Goal: Task Accomplishment & Management: Use online tool/utility

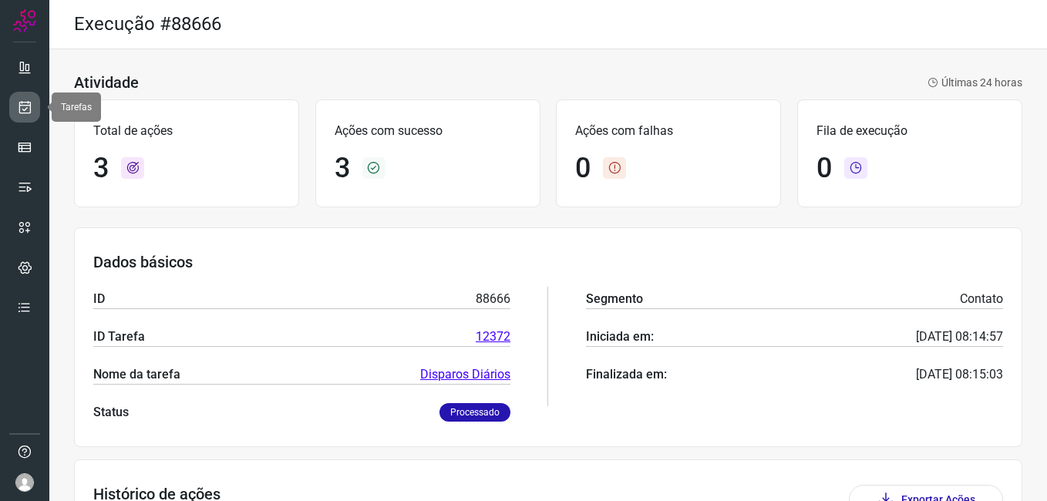
drag, startPoint x: 0, startPoint y: 0, endPoint x: 29, endPoint y: 102, distance: 105.9
click at [29, 102] on icon at bounding box center [25, 106] width 16 height 15
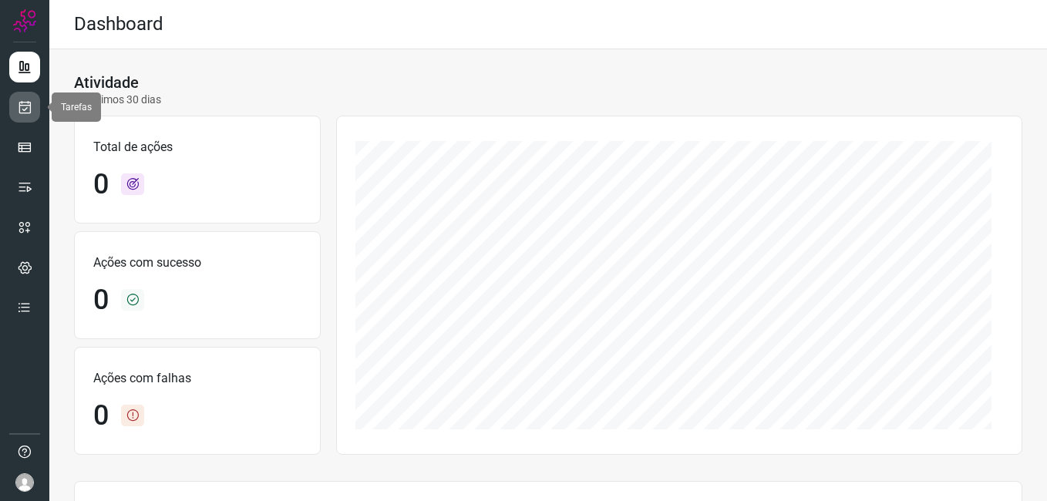
click at [25, 109] on icon at bounding box center [25, 106] width 16 height 15
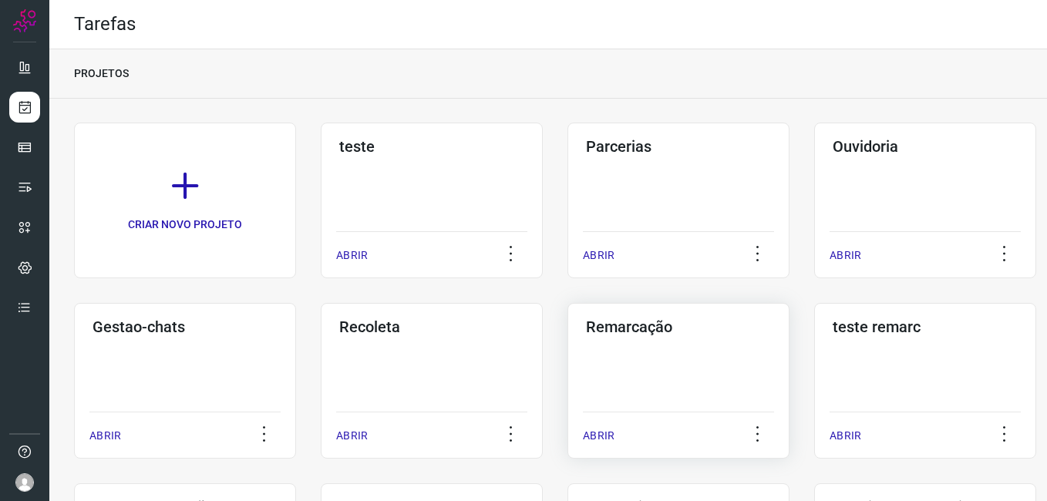
click at [649, 358] on div "Remarcação ABRIR" at bounding box center [678, 381] width 222 height 156
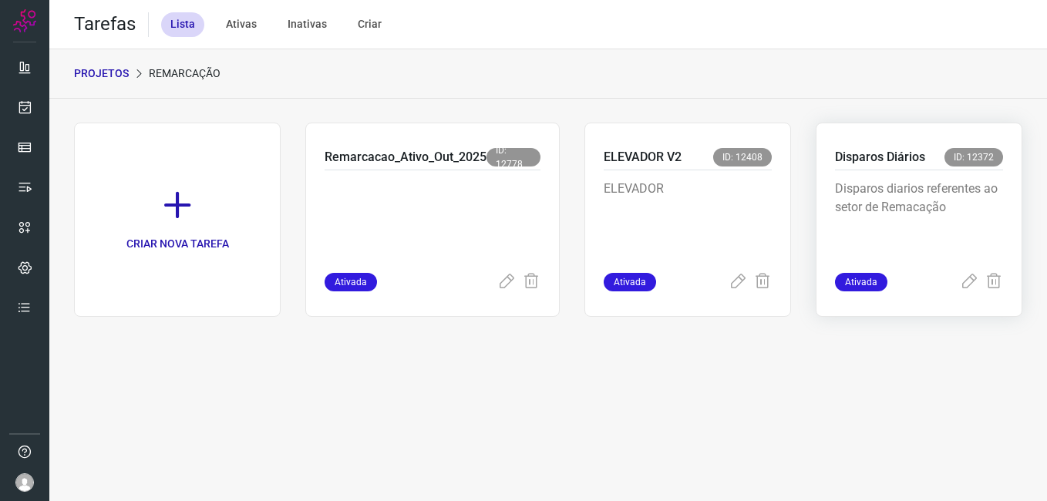
click at [938, 221] on p "Disparos diarios referentes ao setor de Remacação" at bounding box center [919, 218] width 168 height 77
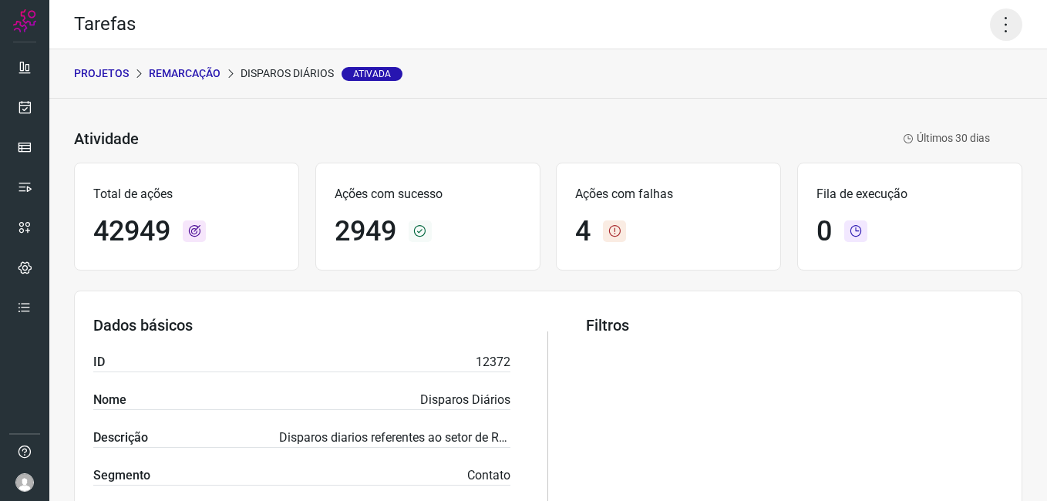
click at [996, 29] on icon at bounding box center [1006, 24] width 32 height 32
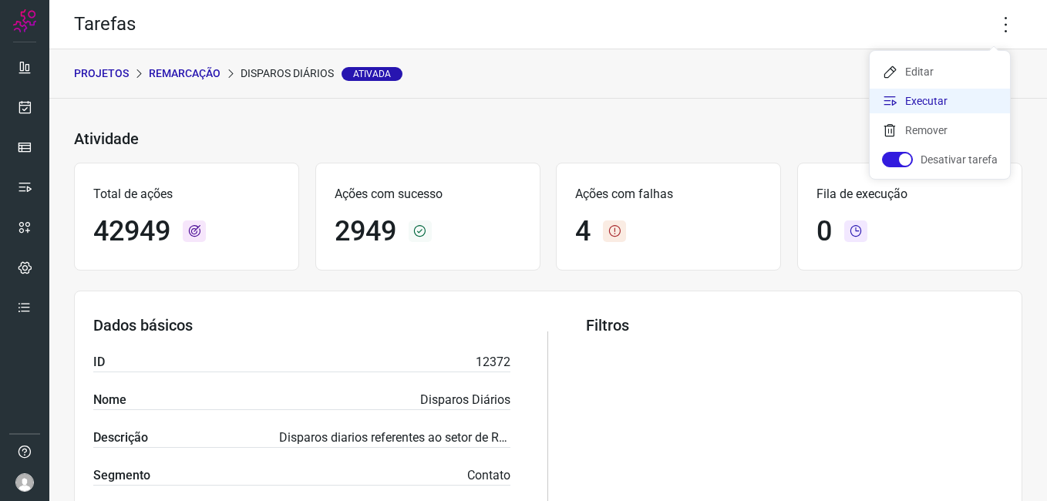
click at [942, 106] on li "Executar" at bounding box center [940, 101] width 140 height 25
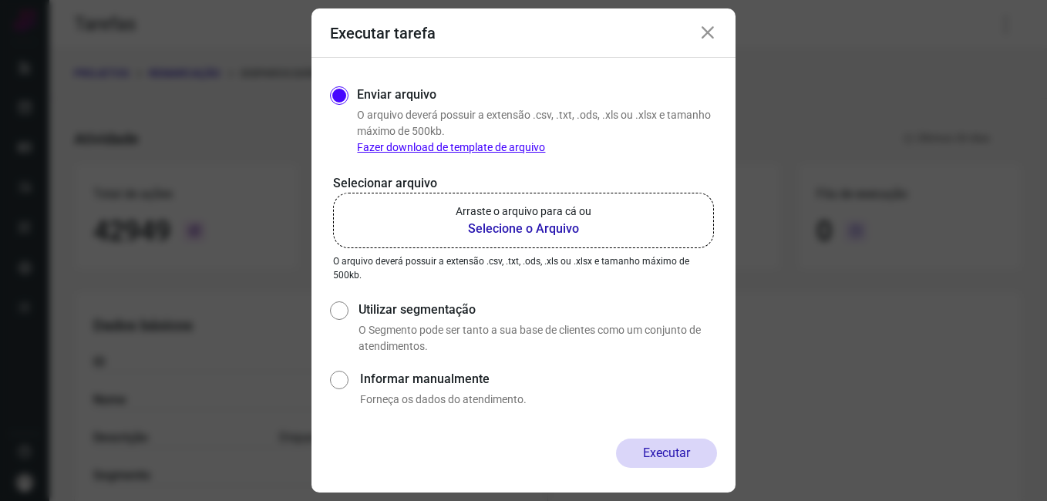
click at [546, 229] on b "Selecione o Arquivo" at bounding box center [524, 229] width 136 height 19
click at [0, 0] on input "Arraste o arquivo para cá ou Selecione o Arquivo" at bounding box center [0, 0] width 0 height 0
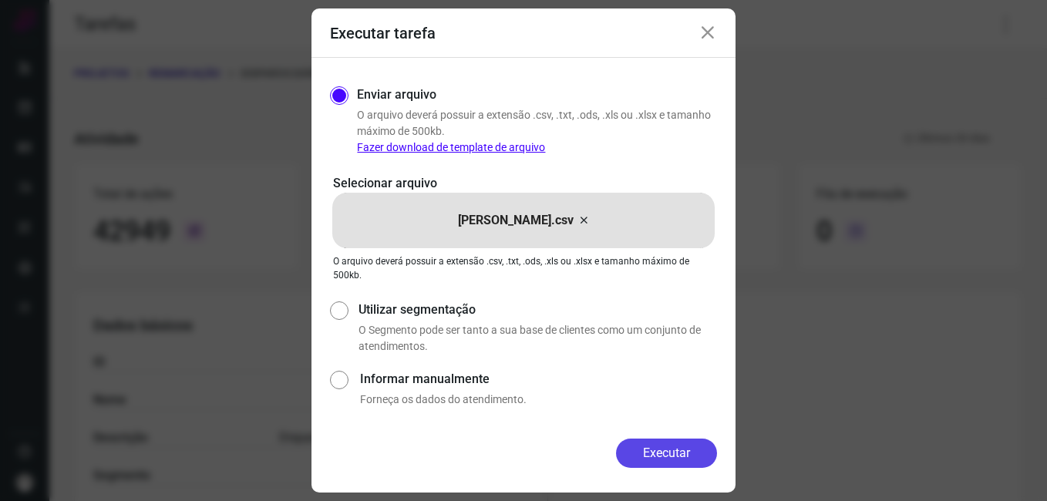
click at [673, 458] on button "Executar" at bounding box center [666, 453] width 101 height 29
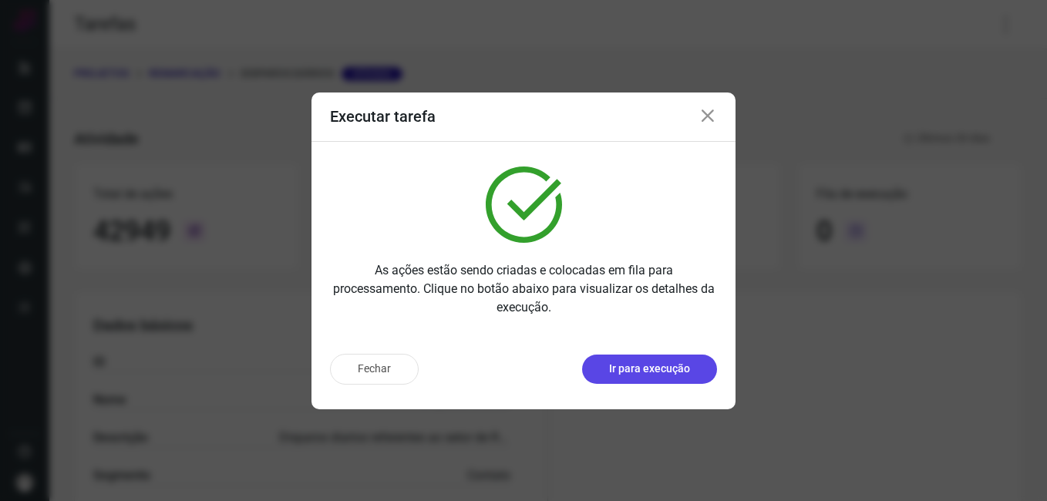
click at [632, 372] on p "Ir para execução" at bounding box center [649, 369] width 81 height 16
